Goal: Information Seeking & Learning: Learn about a topic

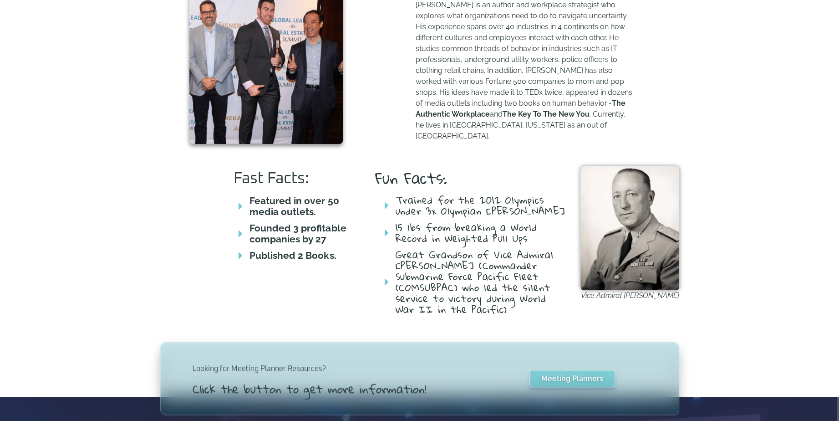
scroll to position [501, 0]
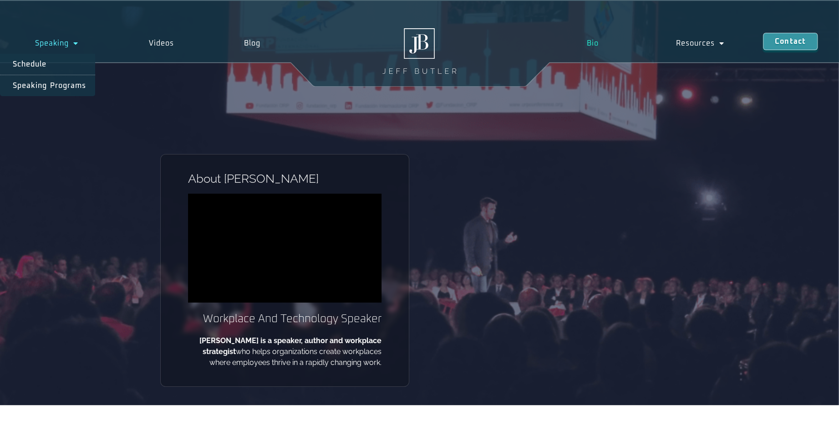
click at [36, 41] on link "Speaking" at bounding box center [56, 43] width 113 height 21
click at [53, 44] on link "Speaking" at bounding box center [56, 43] width 113 height 21
click at [41, 84] on link "Speaking Programs" at bounding box center [47, 85] width 95 height 21
